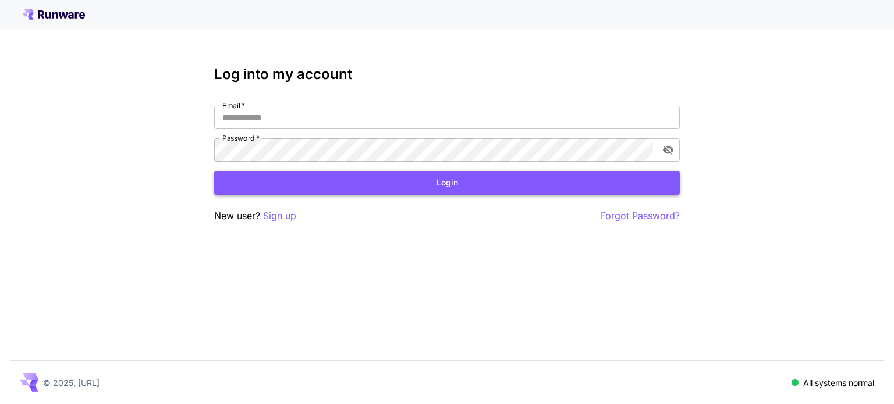
type input "**********"
click at [443, 183] on button "Login" at bounding box center [446, 183] width 465 height 24
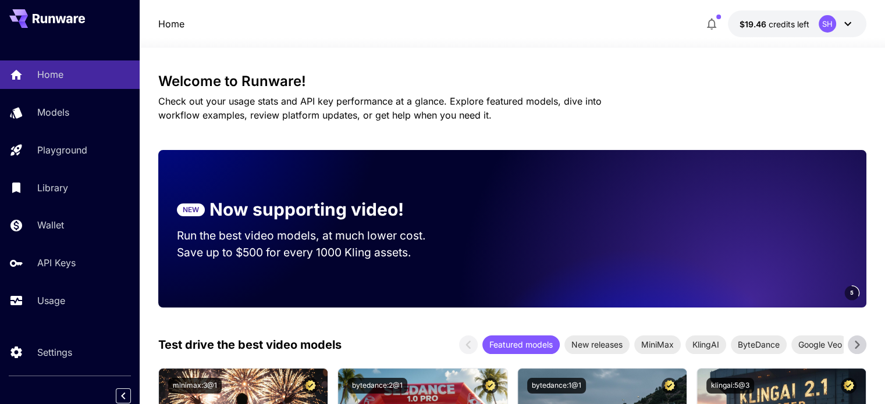
click at [834, 23] on div "SH" at bounding box center [827, 23] width 17 height 17
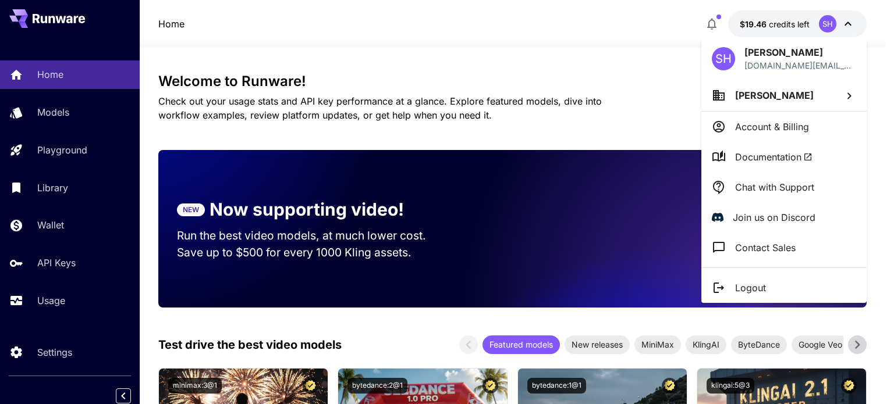
click at [834, 23] on div at bounding box center [447, 202] width 894 height 404
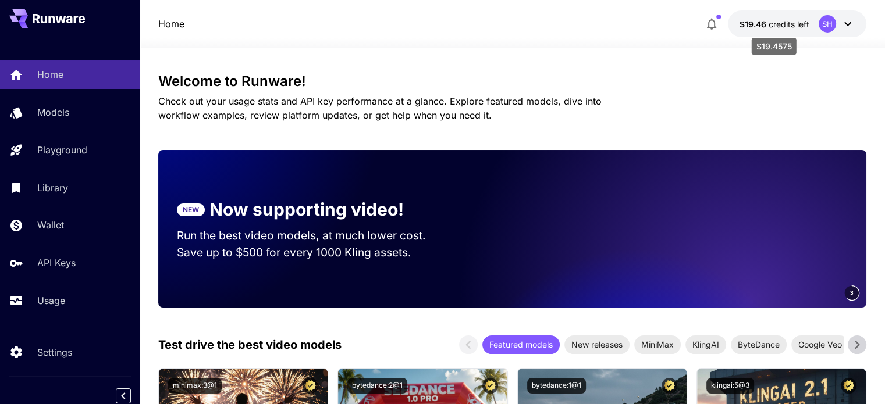
click at [752, 23] on span "$19.46" at bounding box center [754, 24] width 29 height 10
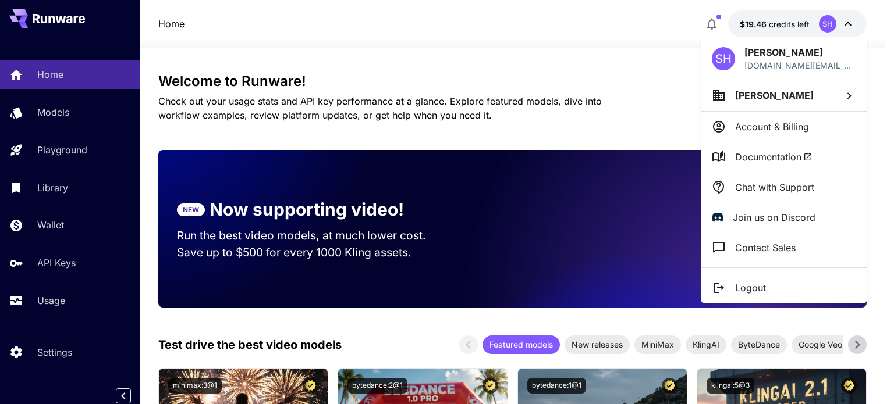
click at [752, 23] on div at bounding box center [447, 202] width 894 height 404
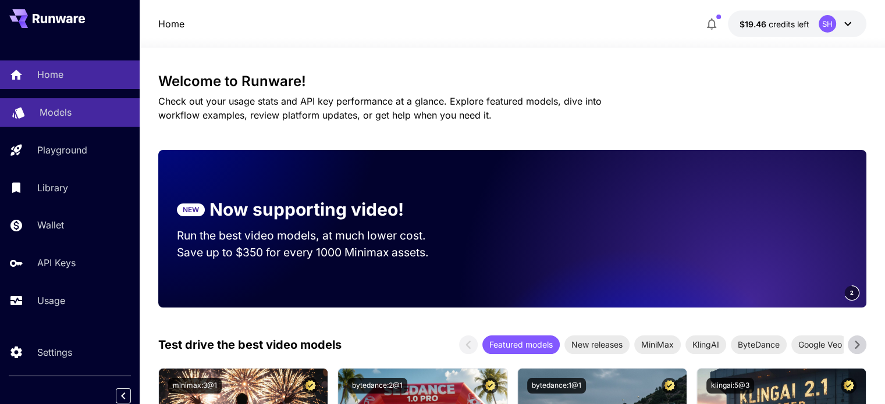
click at [40, 114] on p "Models" at bounding box center [56, 112] width 32 height 14
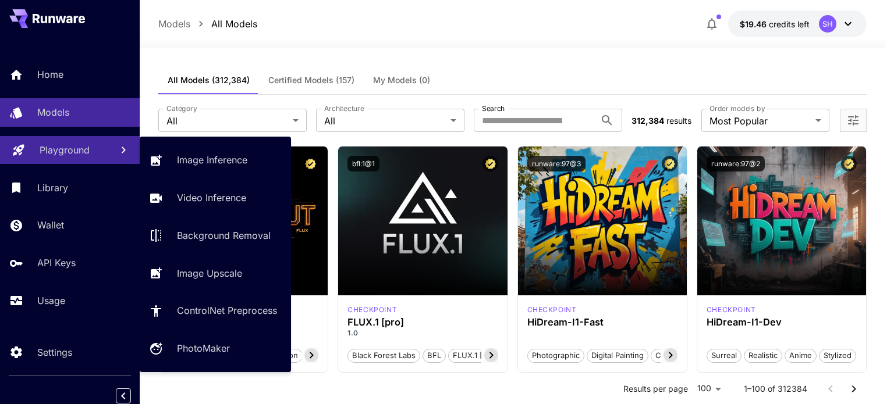
click at [54, 152] on p "Playground" at bounding box center [65, 150] width 50 height 14
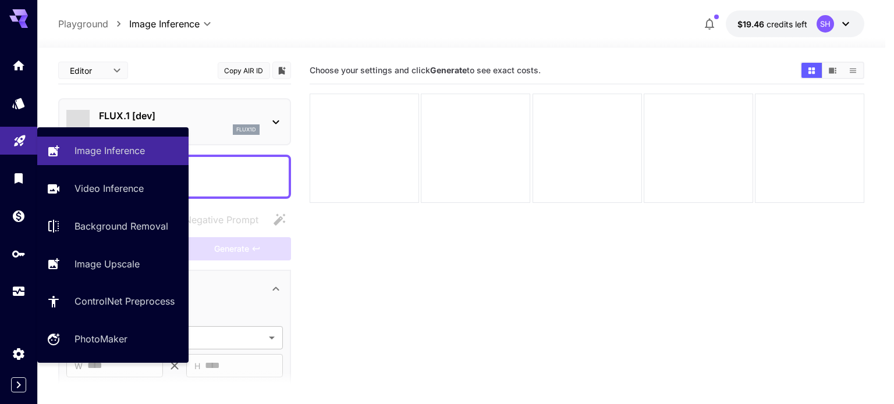
type input "**********"
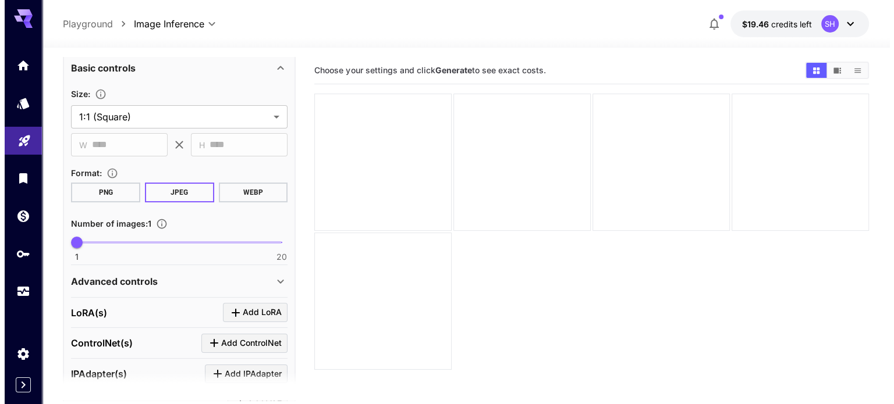
scroll to position [72, 0]
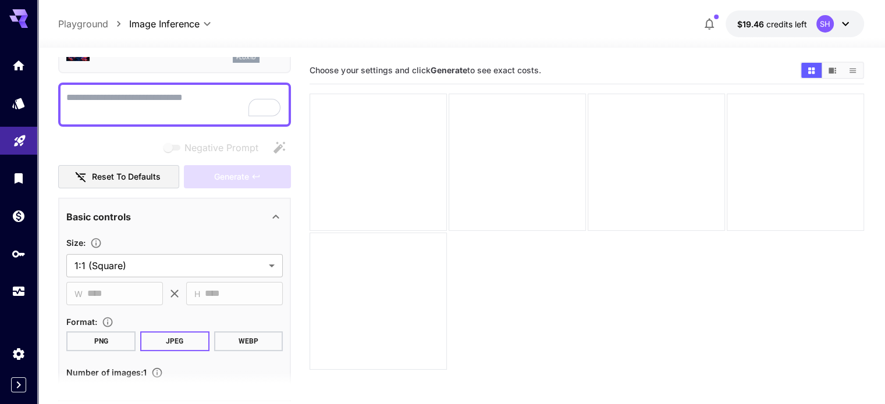
click at [107, 175] on button "Reset to defaults" at bounding box center [118, 177] width 121 height 24
click at [17, 176] on icon "Library" at bounding box center [20, 175] width 8 height 10
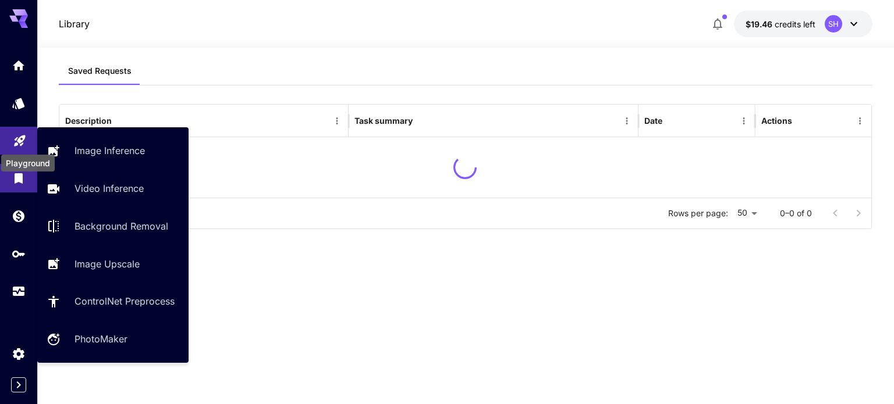
click at [13, 140] on icon "Playground" at bounding box center [20, 137] width 14 height 14
